Goal: Information Seeking & Learning: Learn about a topic

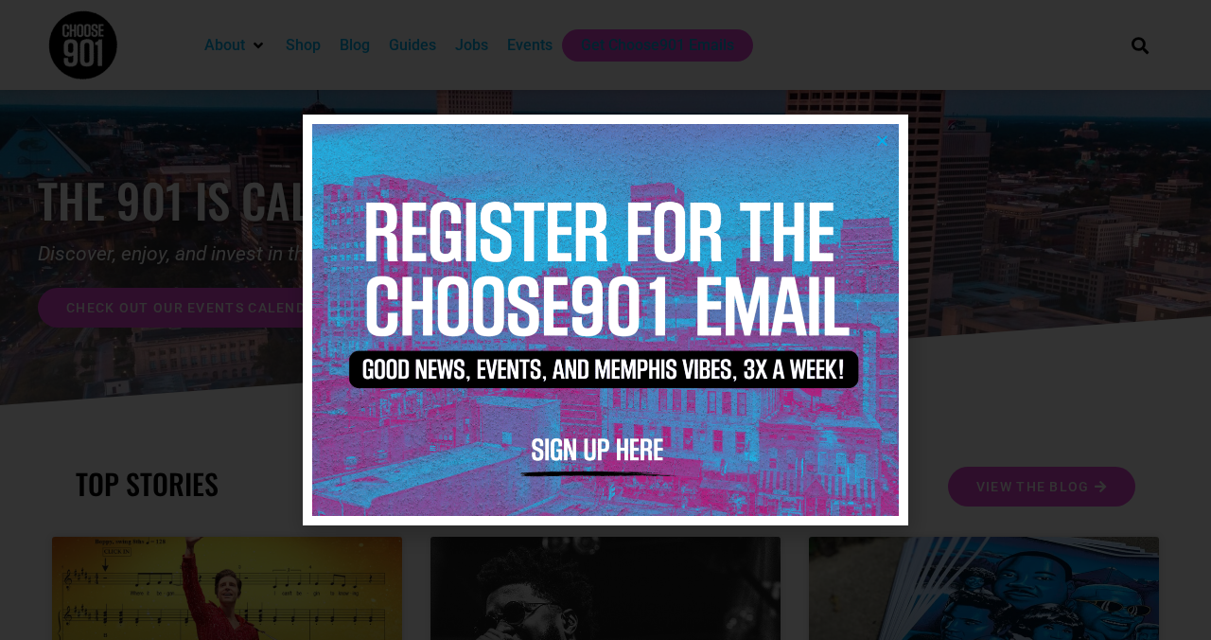
click at [878, 137] on icon "Close" at bounding box center [882, 140] width 14 height 14
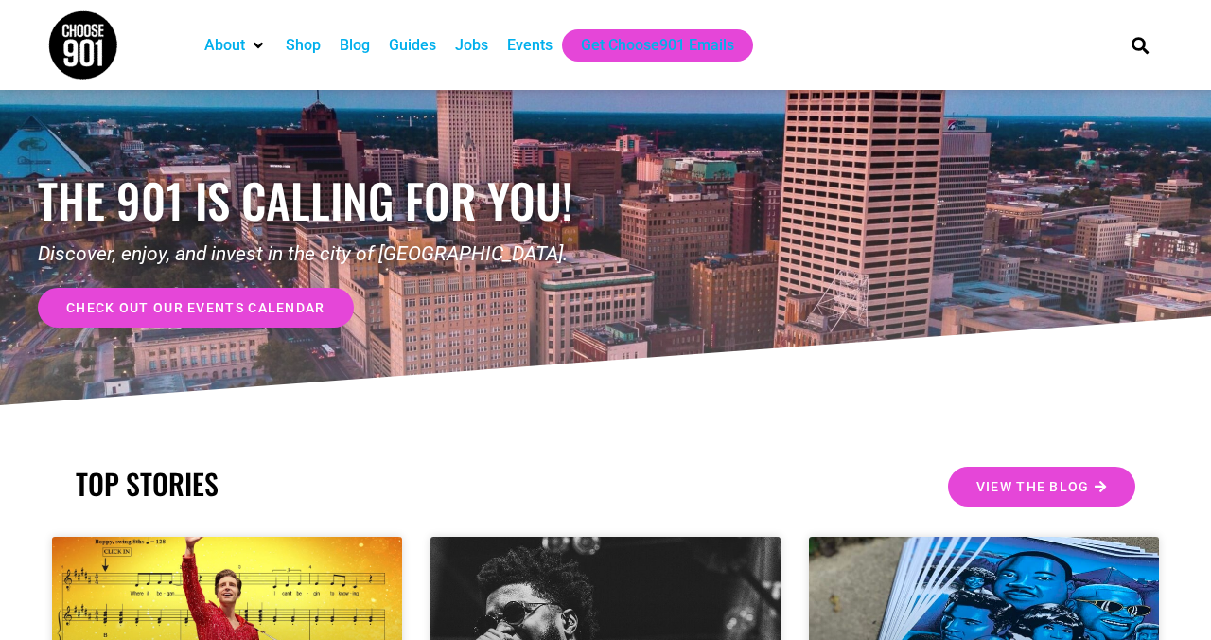
click at [538, 45] on div "Events" at bounding box center [529, 45] width 45 height 23
click at [202, 310] on span "check out our events calendar" at bounding box center [195, 307] width 259 height 13
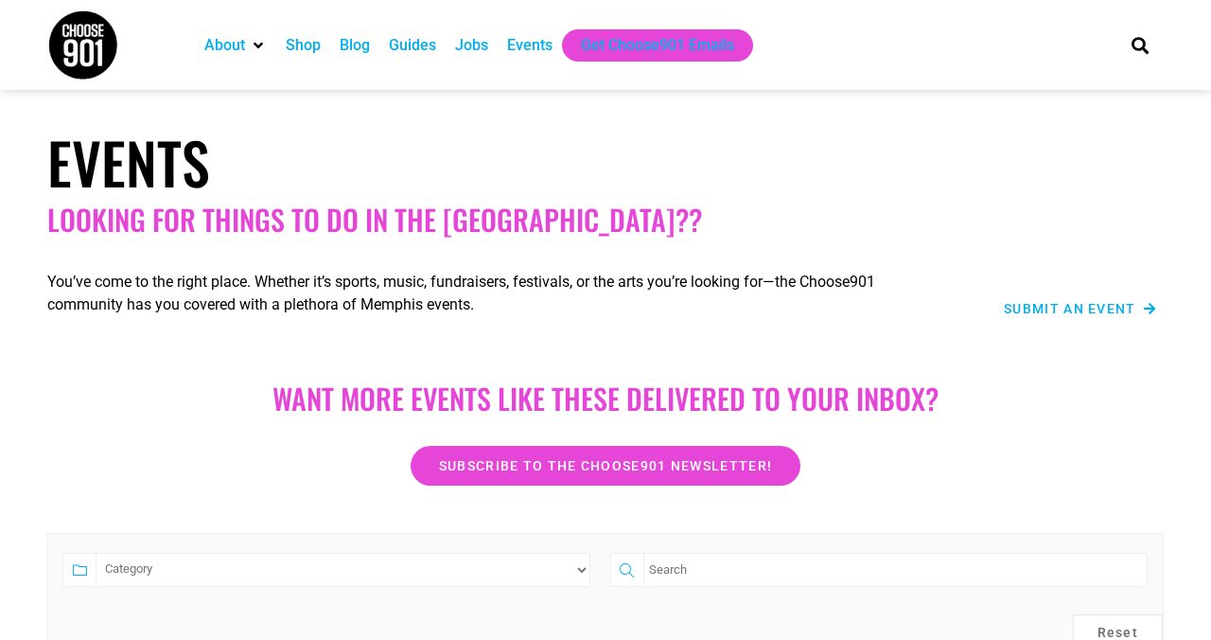
click at [1168, 200] on div "Events Looking for things to do in the Bluff City??" at bounding box center [606, 182] width 1136 height 128
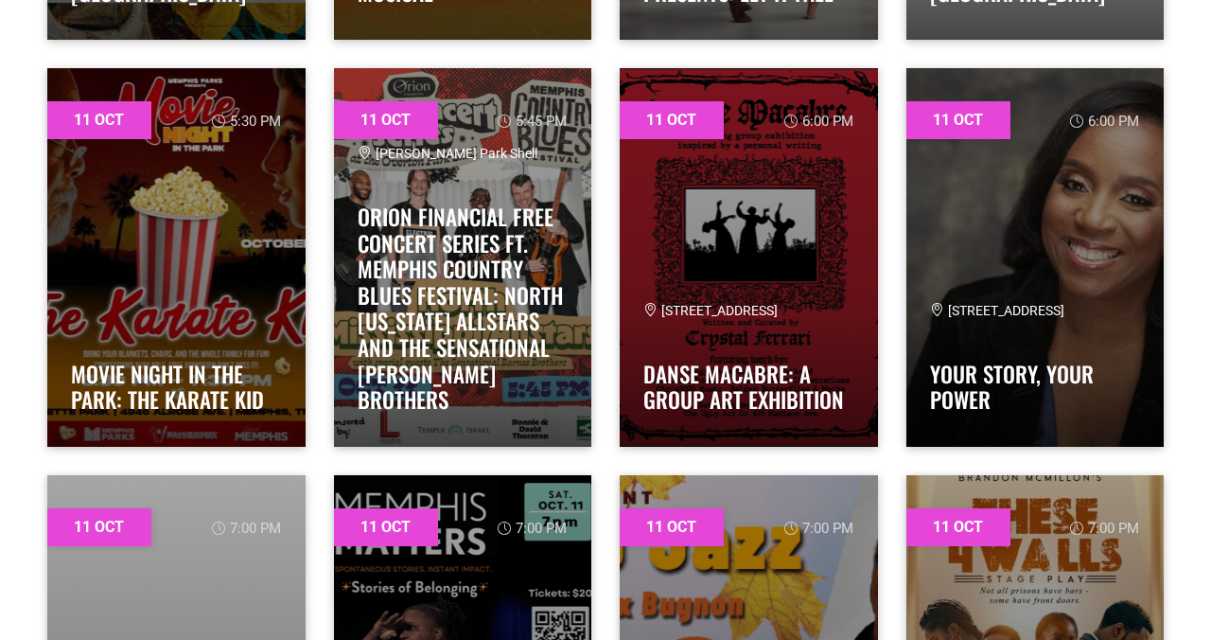
scroll to position [3558, 0]
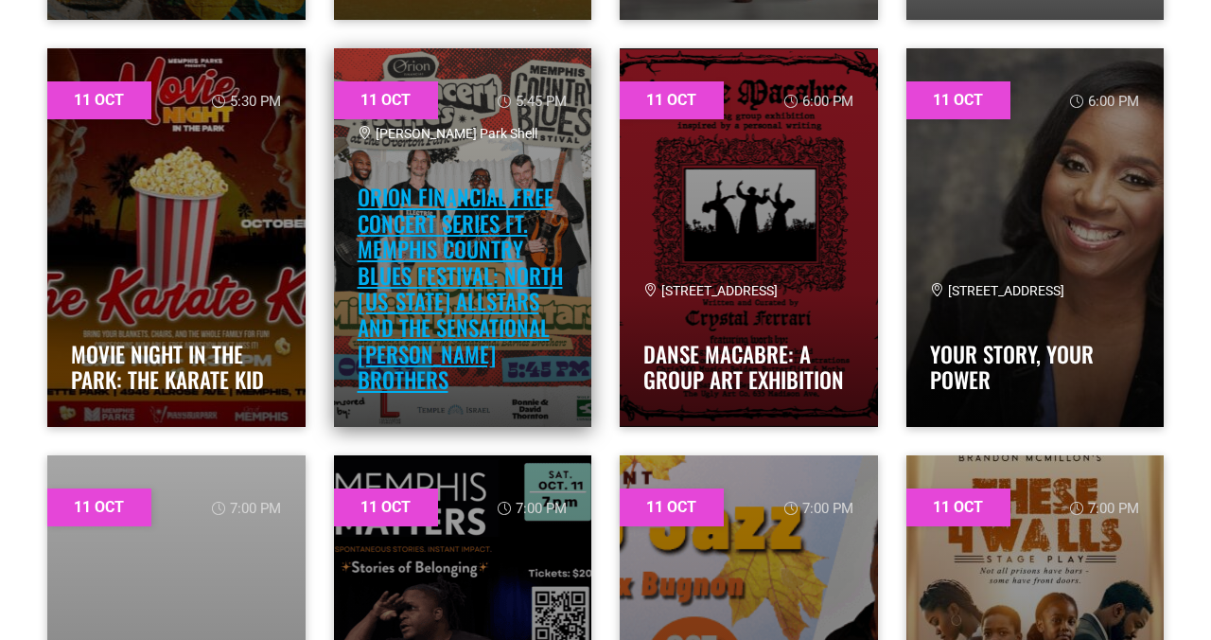
click at [437, 256] on link "Orion Financial Free Concert Series ft. Memphis Country Blues Festival: NORTH M…" at bounding box center [460, 288] width 205 height 215
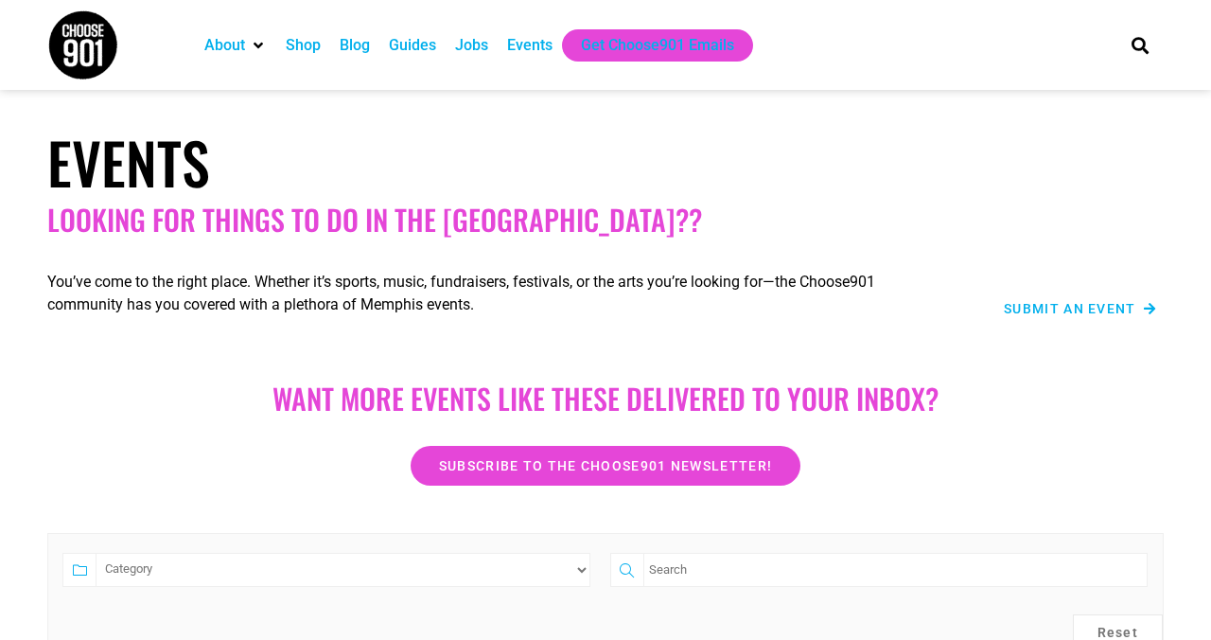
click at [1083, 189] on h1 "Events" at bounding box center [605, 162] width 1117 height 68
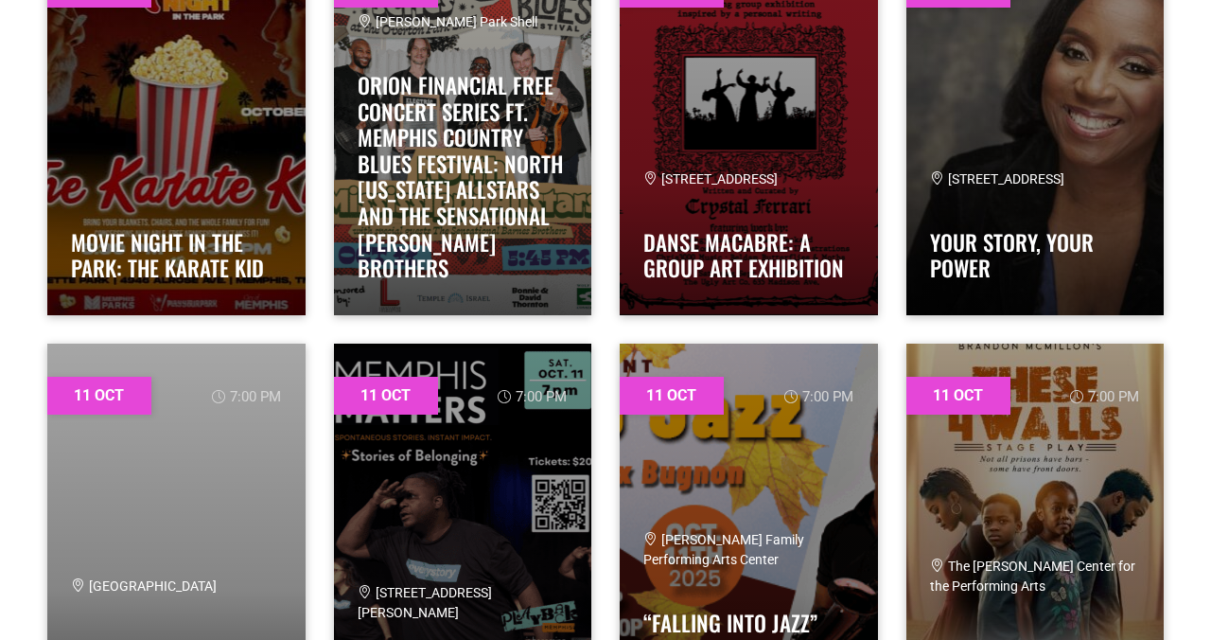
scroll to position [3597, 0]
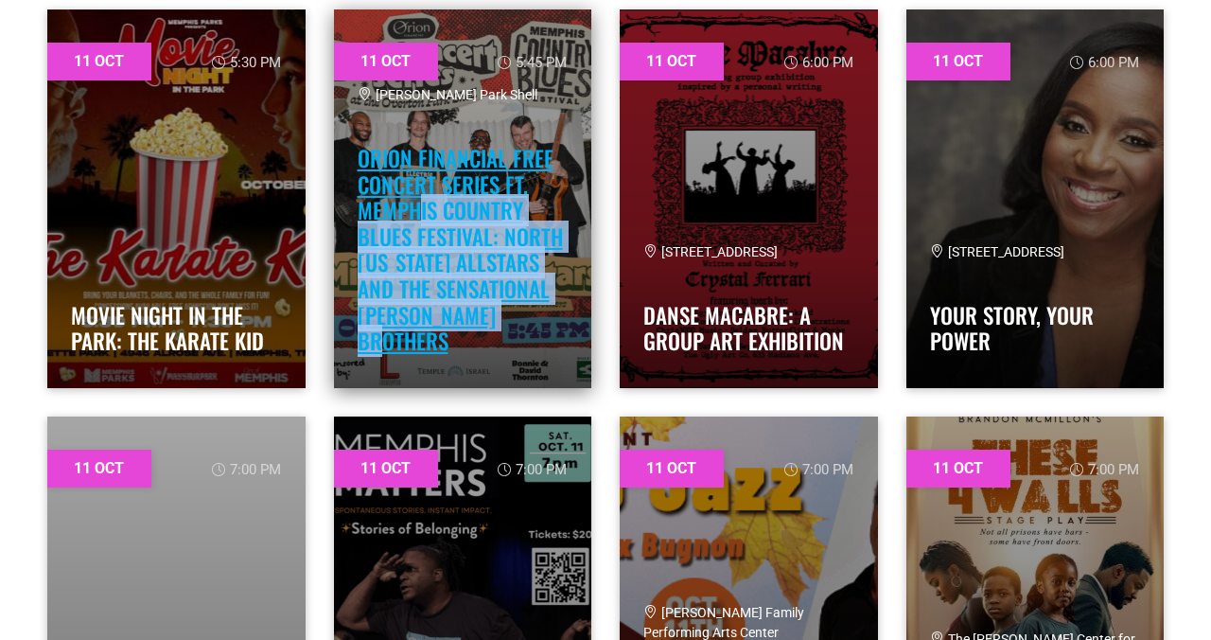
drag, startPoint x: 546, startPoint y: 354, endPoint x: 415, endPoint y: 235, distance: 177.5
click at [415, 235] on div "Overton Park Shell Orion Financial Free Concert Series ft. Memphis Country Blue…" at bounding box center [463, 224] width 211 height 278
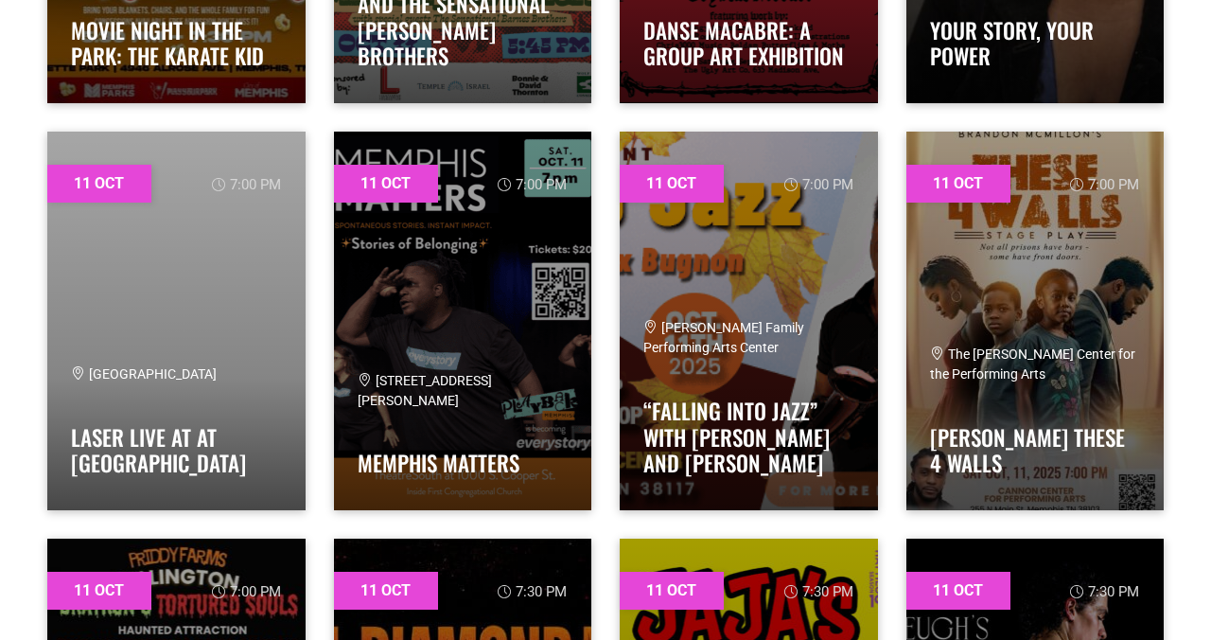
scroll to position [3883, 0]
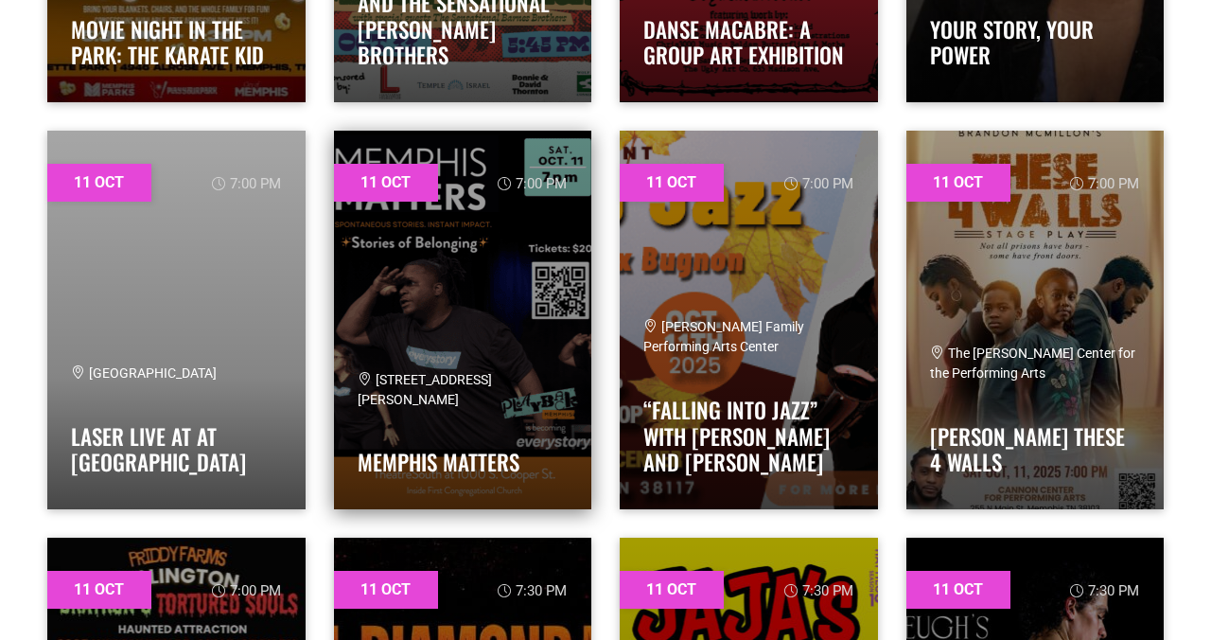
click at [482, 278] on link at bounding box center [463, 320] width 258 height 379
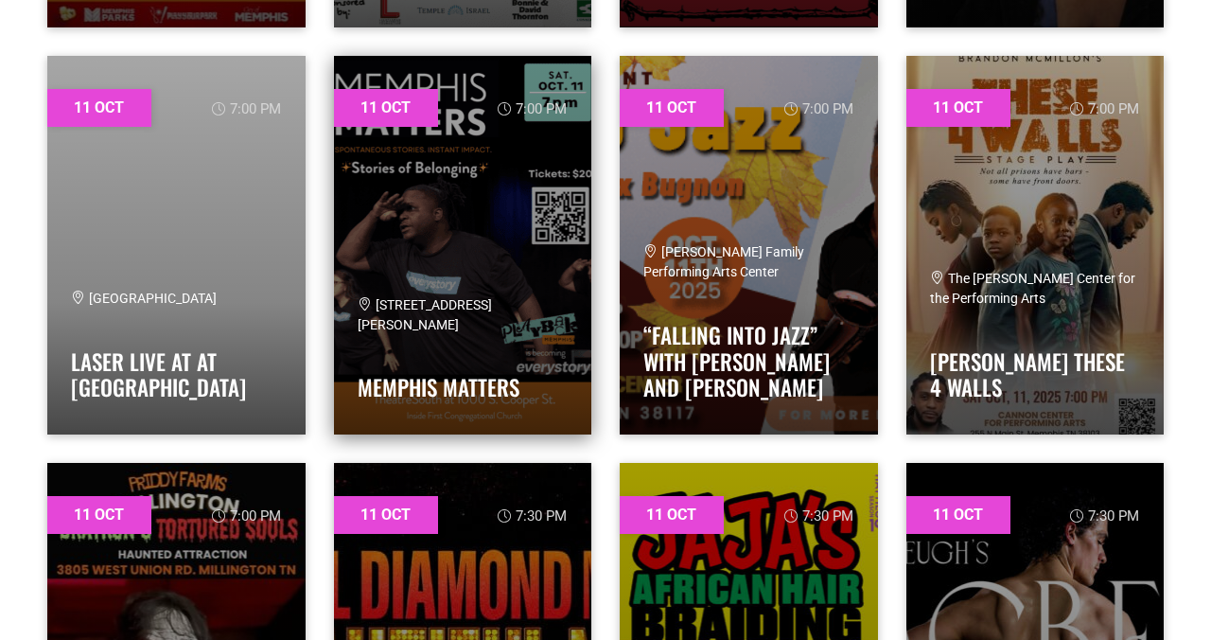
scroll to position [3959, 0]
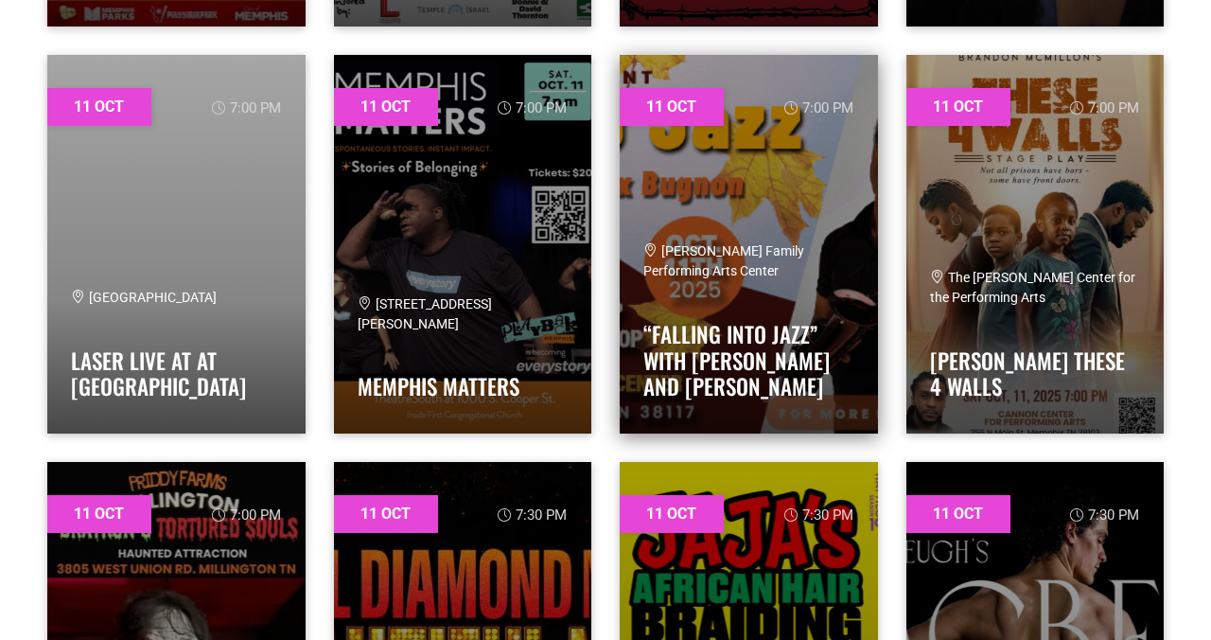
click at [792, 142] on link at bounding box center [749, 244] width 258 height 379
click at [771, 187] on link at bounding box center [749, 244] width 258 height 379
click at [779, 187] on link at bounding box center [749, 244] width 258 height 379
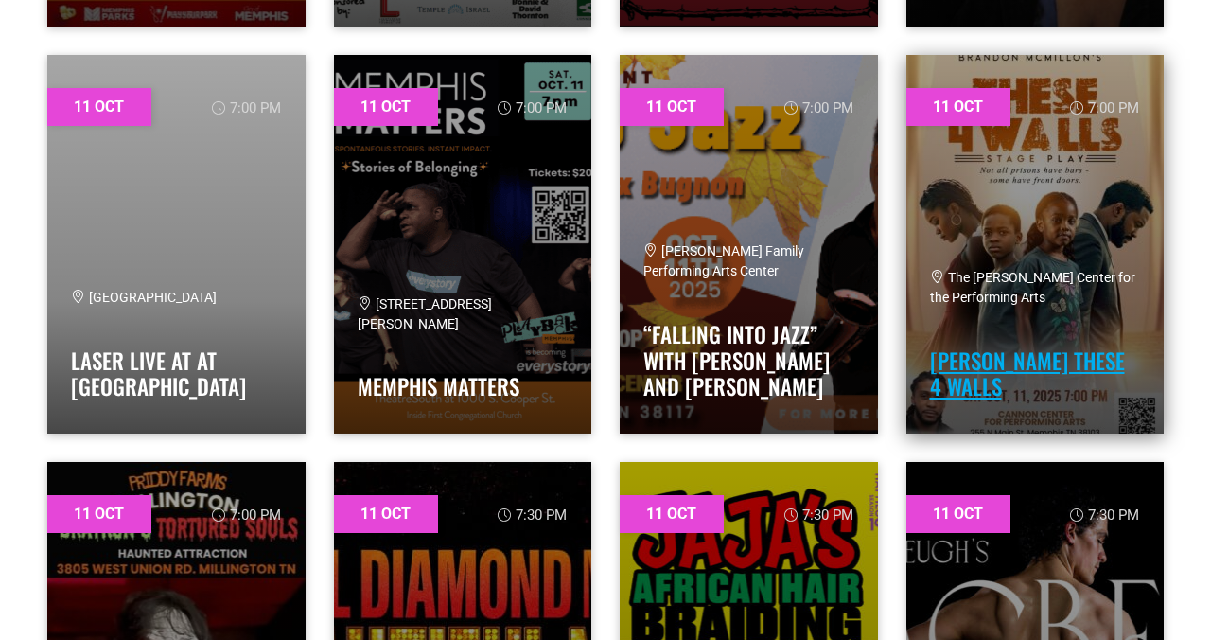
click at [1026, 359] on link "Brandon McMillon’s These 4 Walls" at bounding box center [1027, 373] width 195 height 59
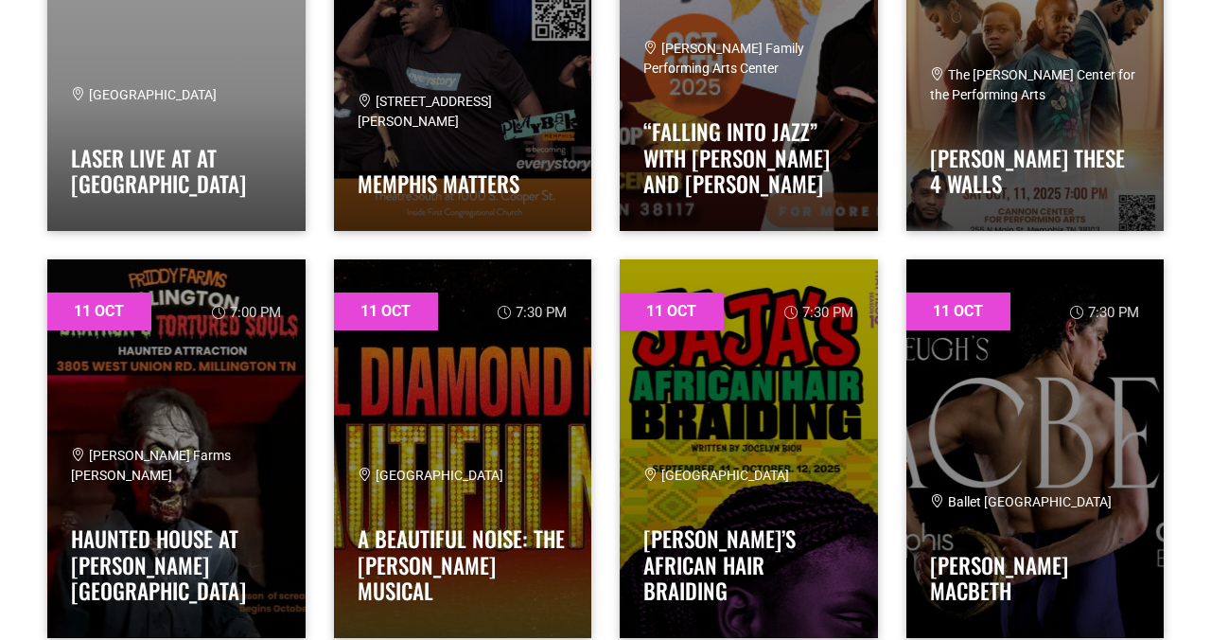
scroll to position [4186, 0]
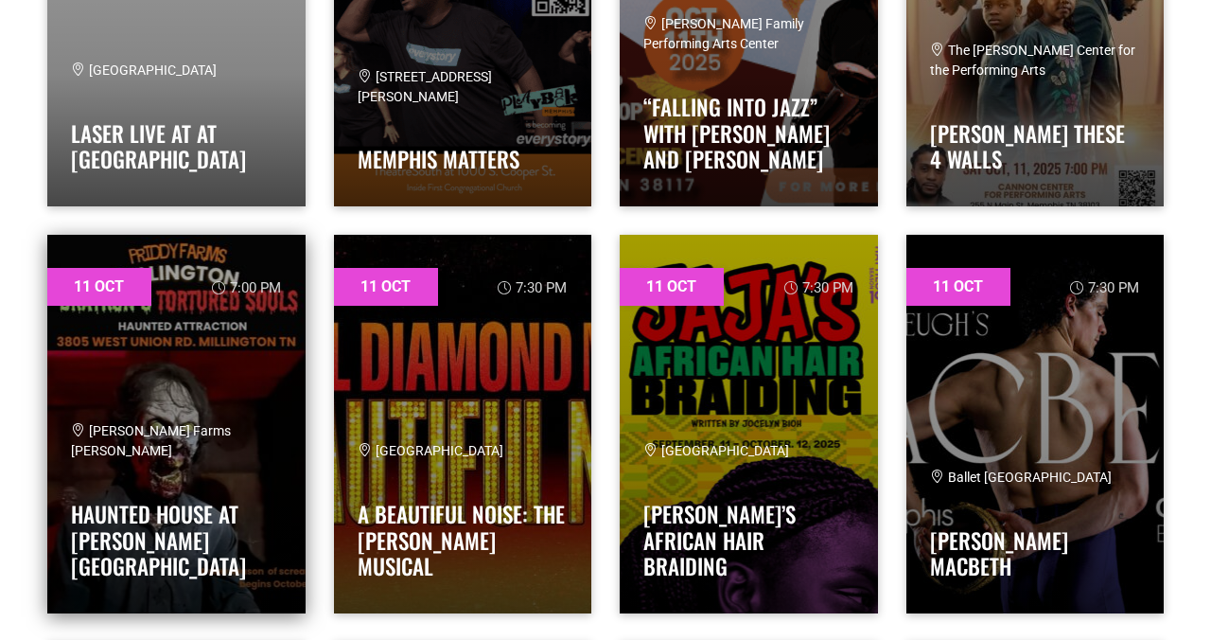
click at [215, 402] on link at bounding box center [176, 424] width 258 height 379
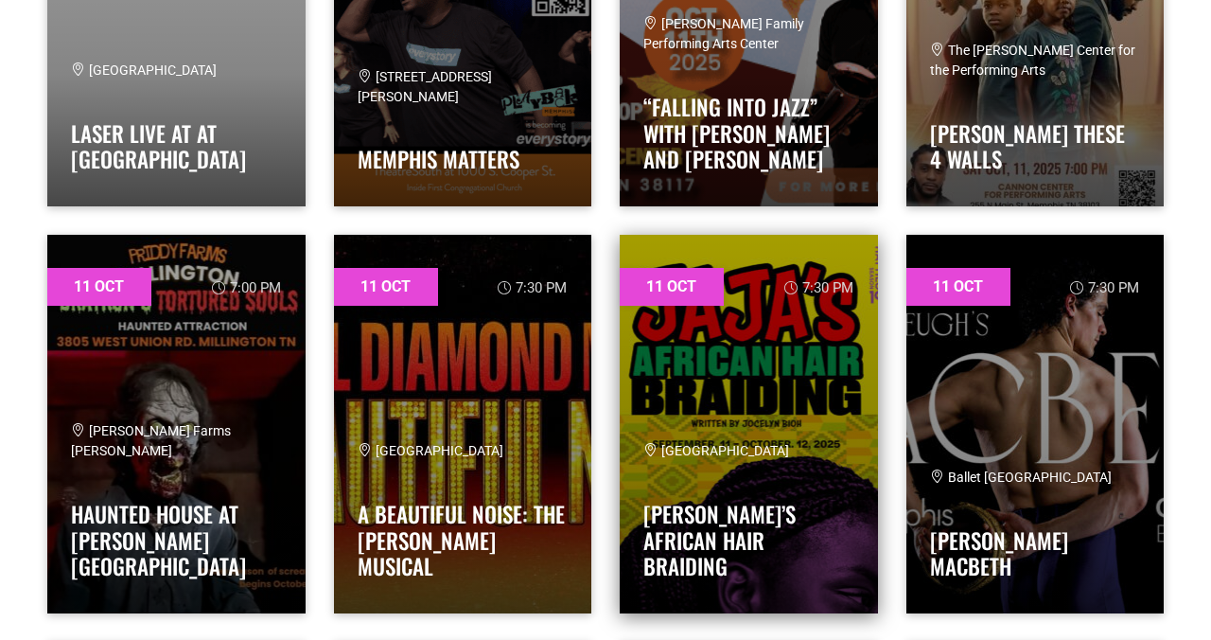
click at [808, 369] on link at bounding box center [749, 424] width 258 height 379
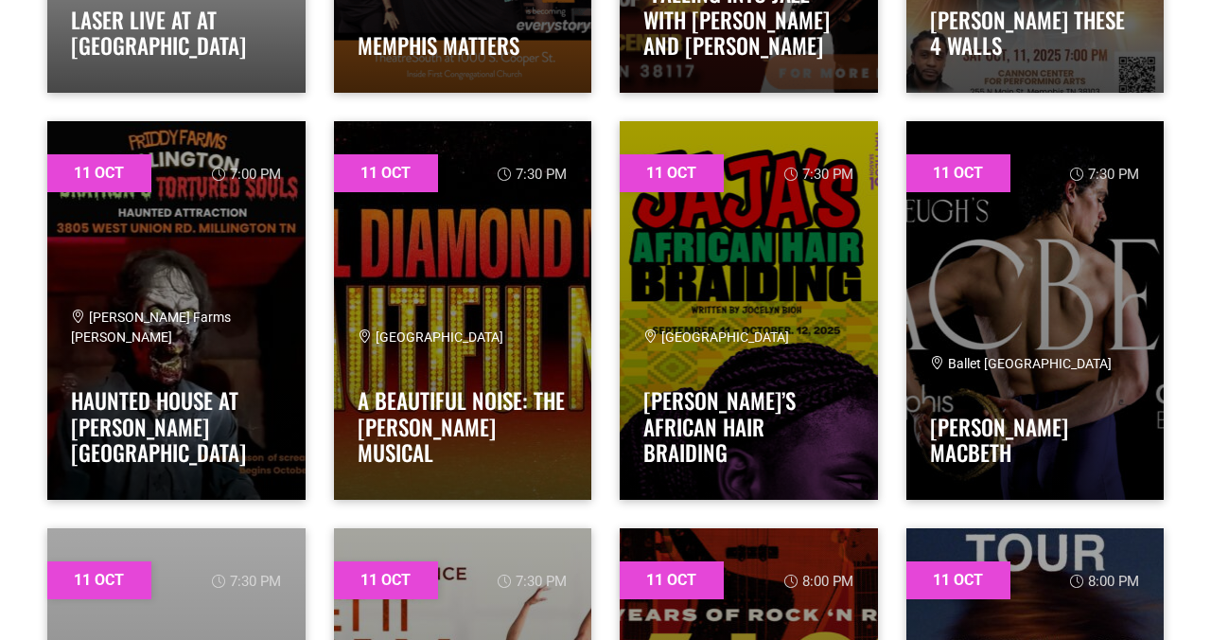
scroll to position [4261, 0]
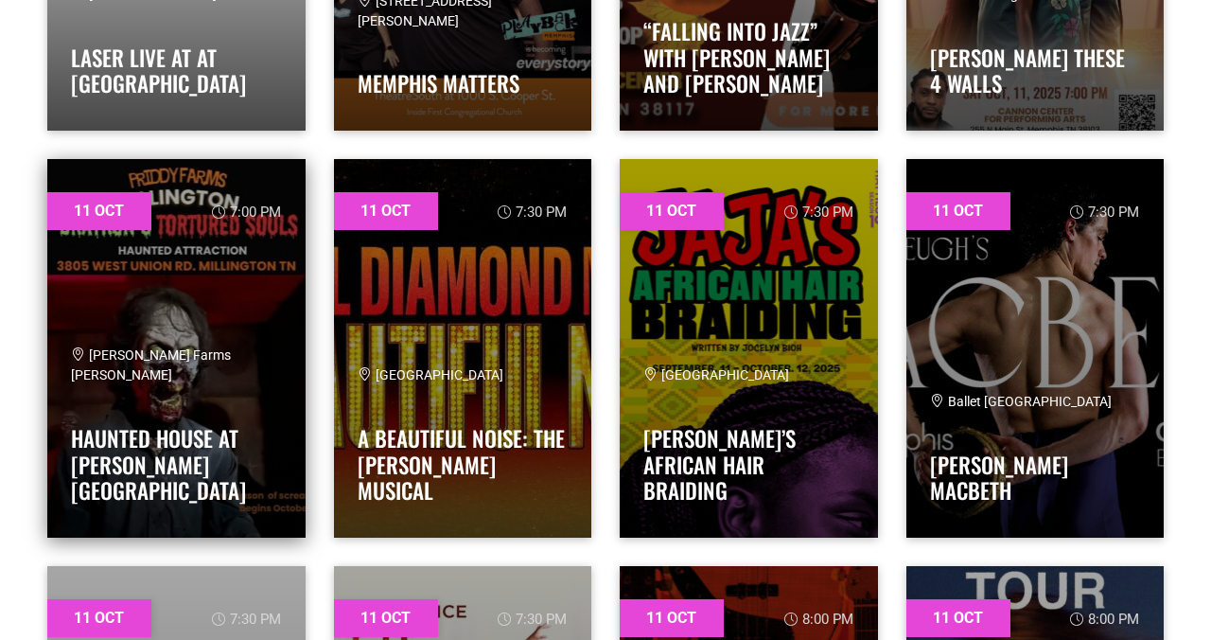
click at [209, 368] on link at bounding box center [176, 348] width 258 height 379
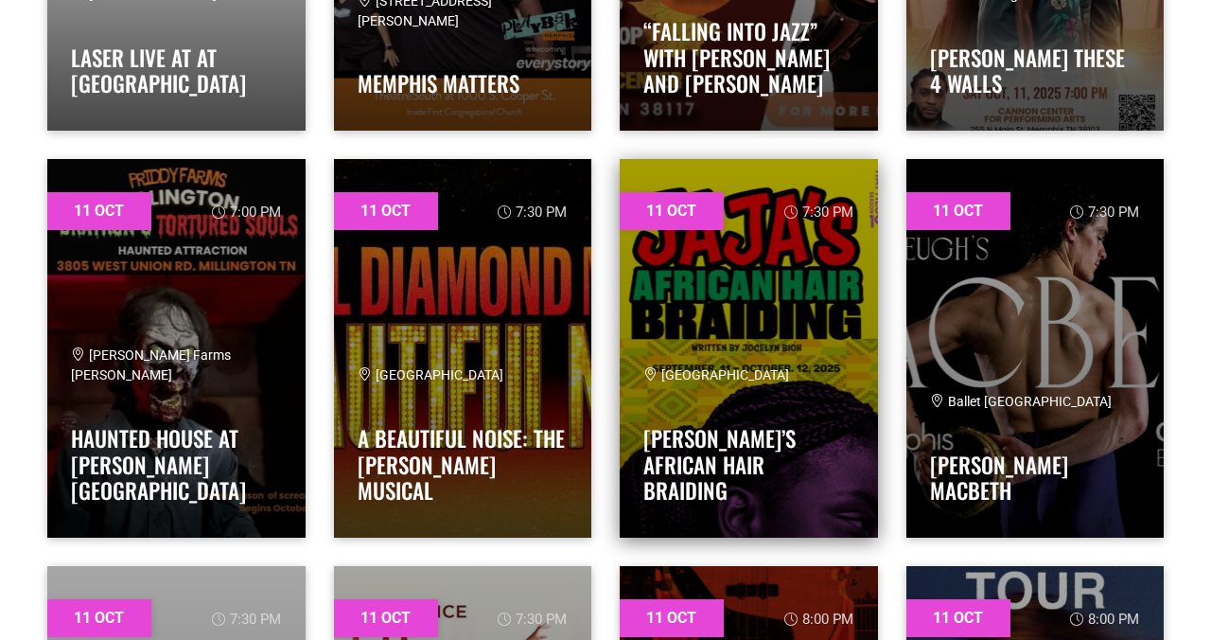
click at [729, 347] on link at bounding box center [749, 348] width 258 height 379
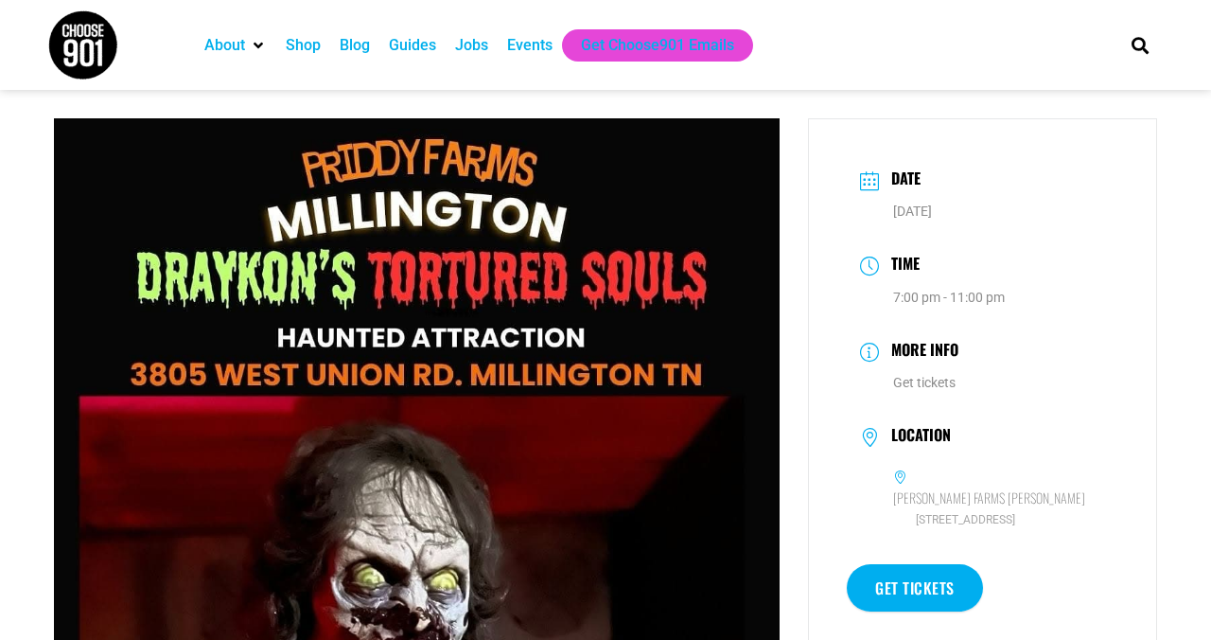
click at [807, 193] on div "Date [DATE] Time 7:00 pm - 11:00 pm More Info Get tickets Location [PERSON_NAME…" at bounding box center [983, 644] width 378 height 1052
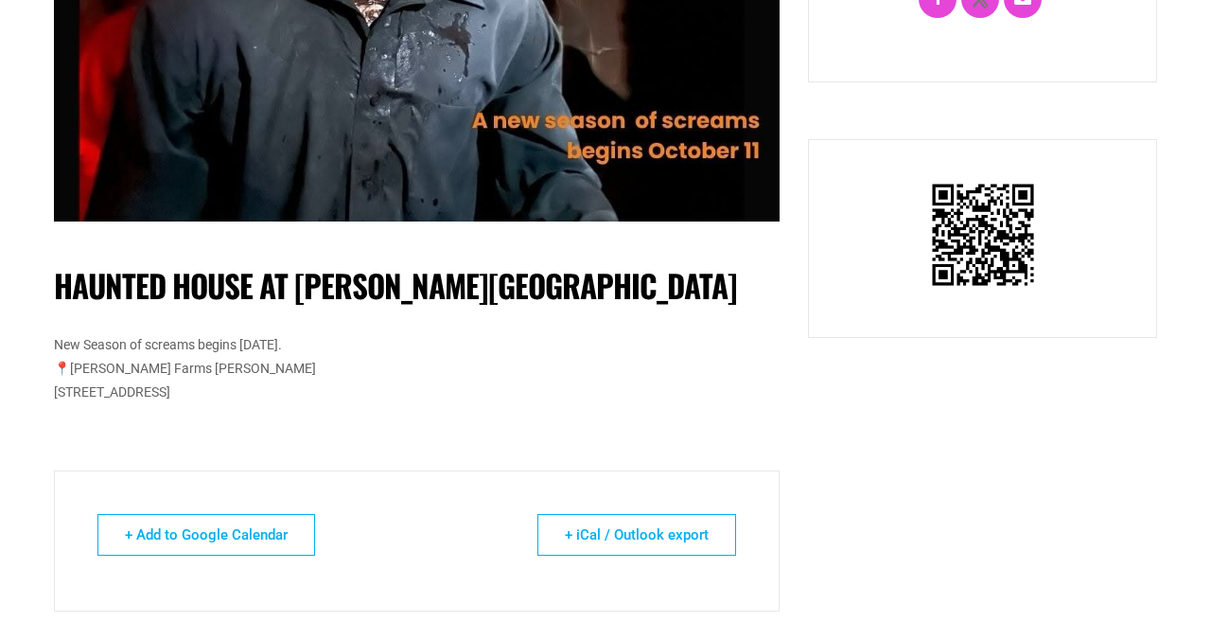
scroll to position [833, 0]
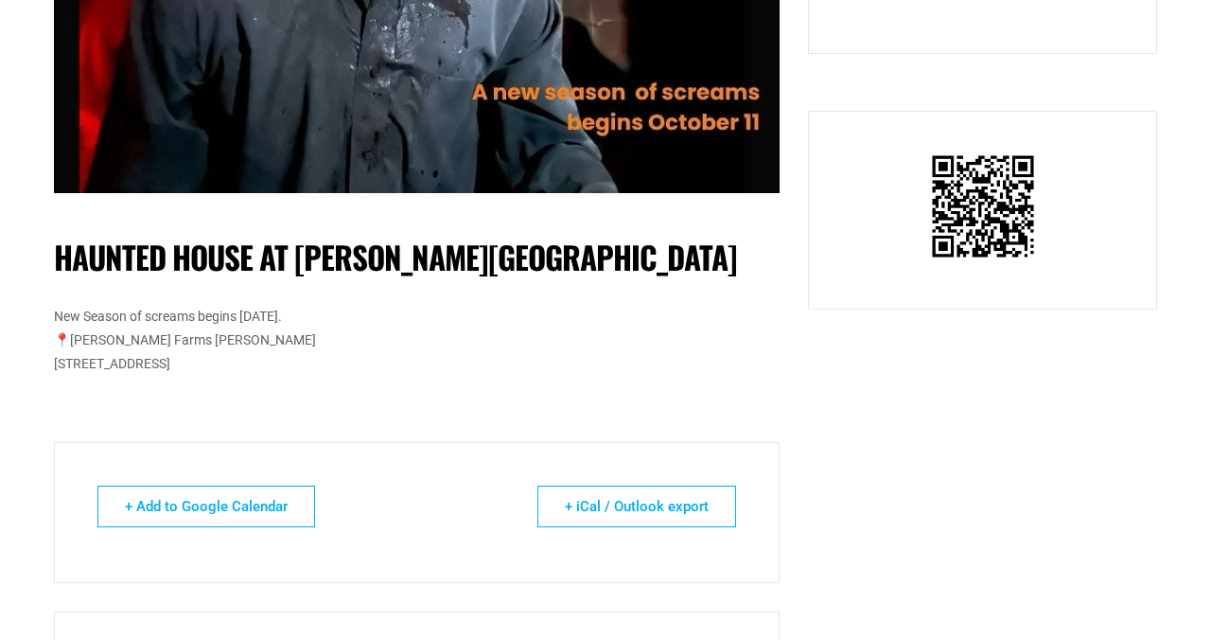
click at [515, 249] on h1 "Haunted House at [PERSON_NAME][GEOGRAPHIC_DATA]" at bounding box center [417, 257] width 726 height 38
drag, startPoint x: 56, startPoint y: 255, endPoint x: 427, endPoint y: 365, distance: 387.1
click at [427, 365] on div "Haunted House at [PERSON_NAME][GEOGRAPHIC_DATA] New Season of screams begins [D…" at bounding box center [417, 317] width 726 height 232
copy div "Haunted House at [PERSON_NAME][GEOGRAPHIC_DATA] New Season of screams begins [D…"
